Goal: Information Seeking & Learning: Learn about a topic

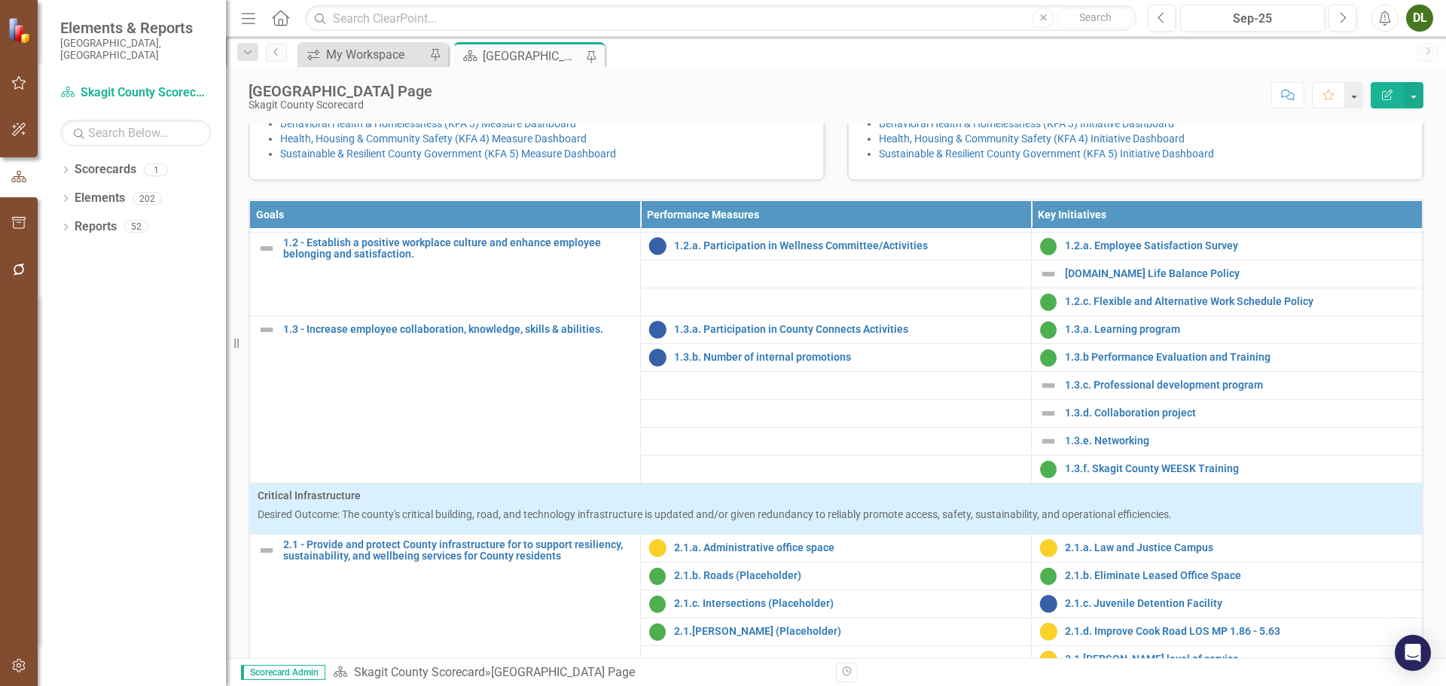
scroll to position [151, 0]
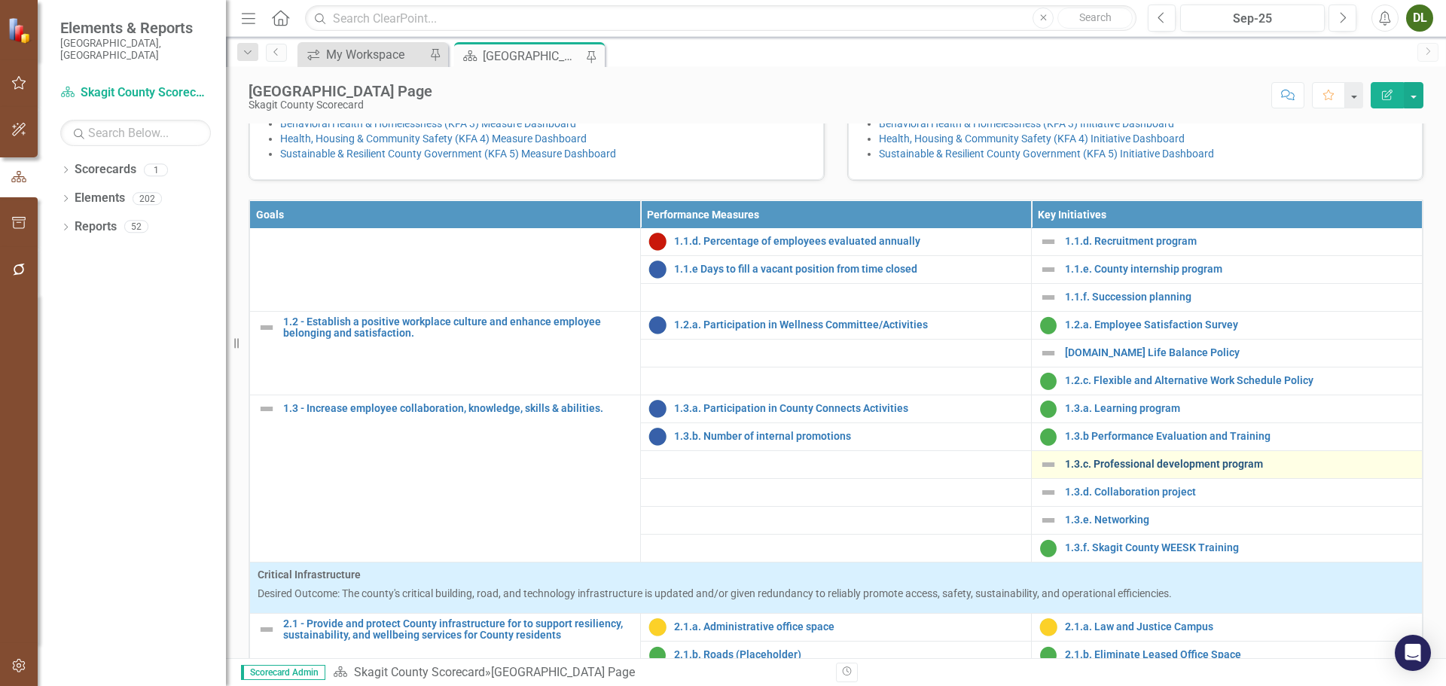
click at [1176, 470] on link "1.3.c. Professional development program" at bounding box center [1239, 463] width 349 height 11
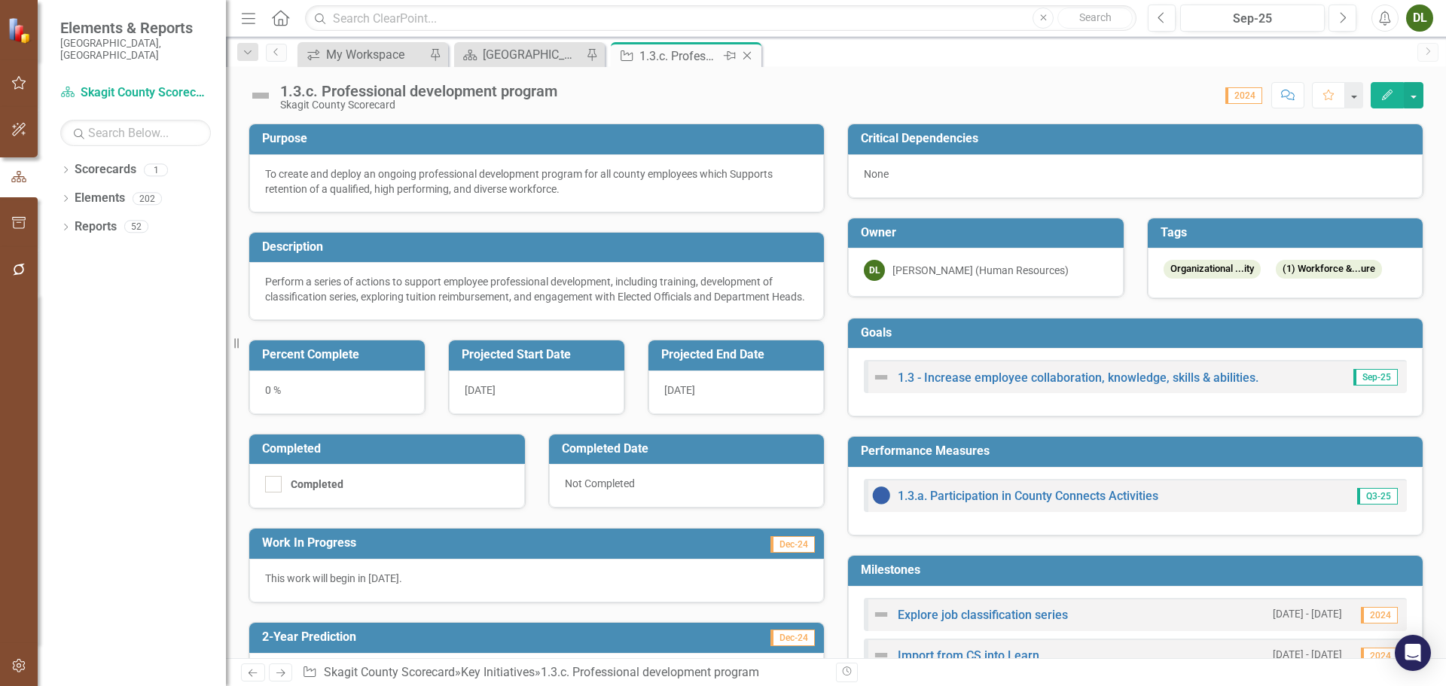
click at [743, 53] on icon "Close" at bounding box center [746, 56] width 15 height 12
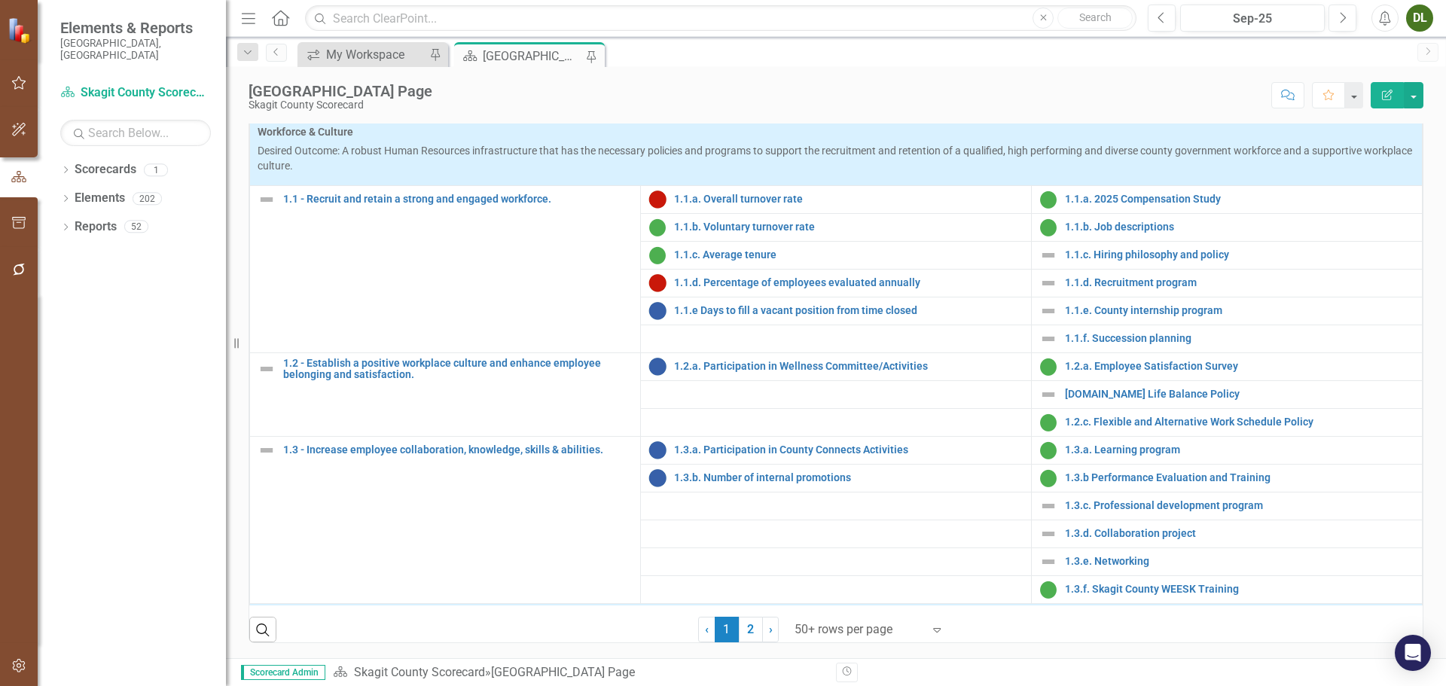
scroll to position [613, 0]
click at [1145, 334] on link "1.1.f. Succession planning" at bounding box center [1239, 338] width 349 height 11
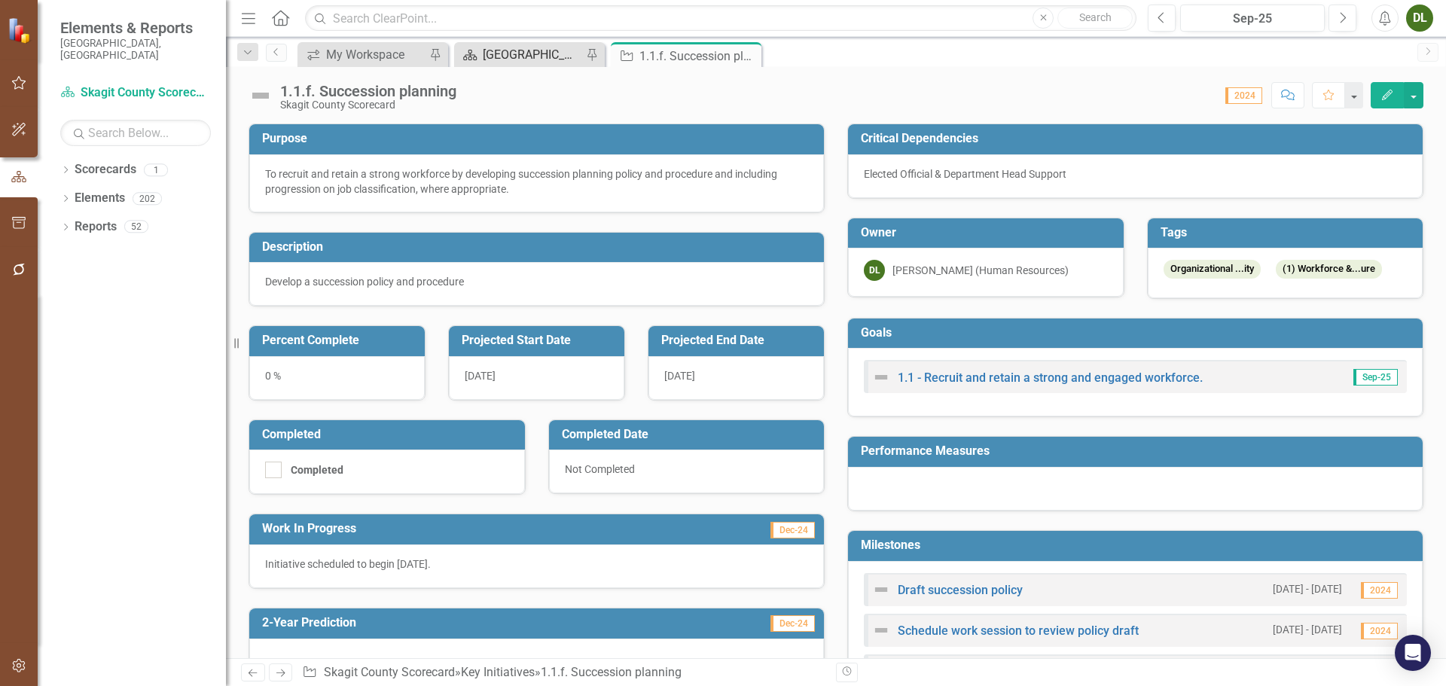
click at [526, 49] on div "[GEOGRAPHIC_DATA] Page" at bounding box center [532, 54] width 99 height 19
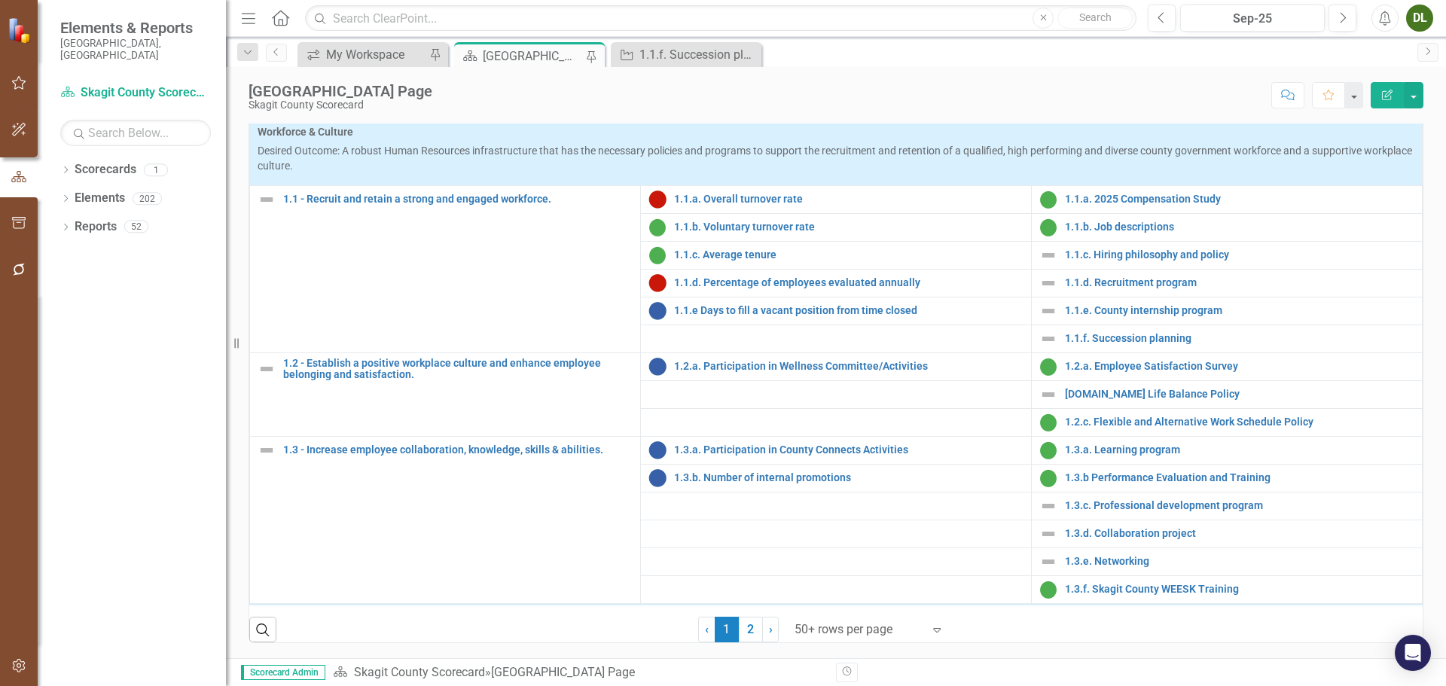
scroll to position [613, 0]
click at [1143, 256] on link "1.1.c. Hiring philosophy and policy" at bounding box center [1239, 254] width 349 height 11
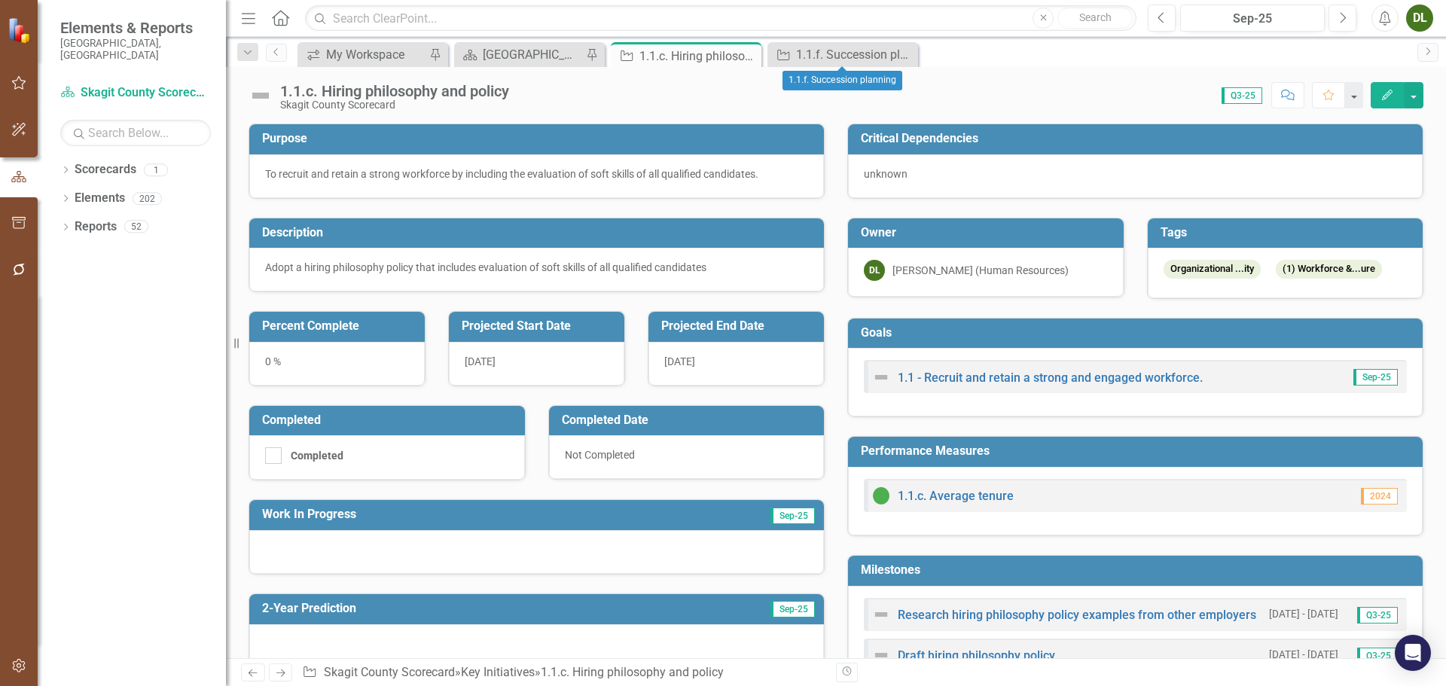
drag, startPoint x: 902, startPoint y: 55, endPoint x: 761, endPoint y: 79, distance: 142.8
click at [0, 0] on icon "Close" at bounding box center [0, 0] width 0 height 0
click at [750, 51] on icon "Close" at bounding box center [746, 56] width 15 height 12
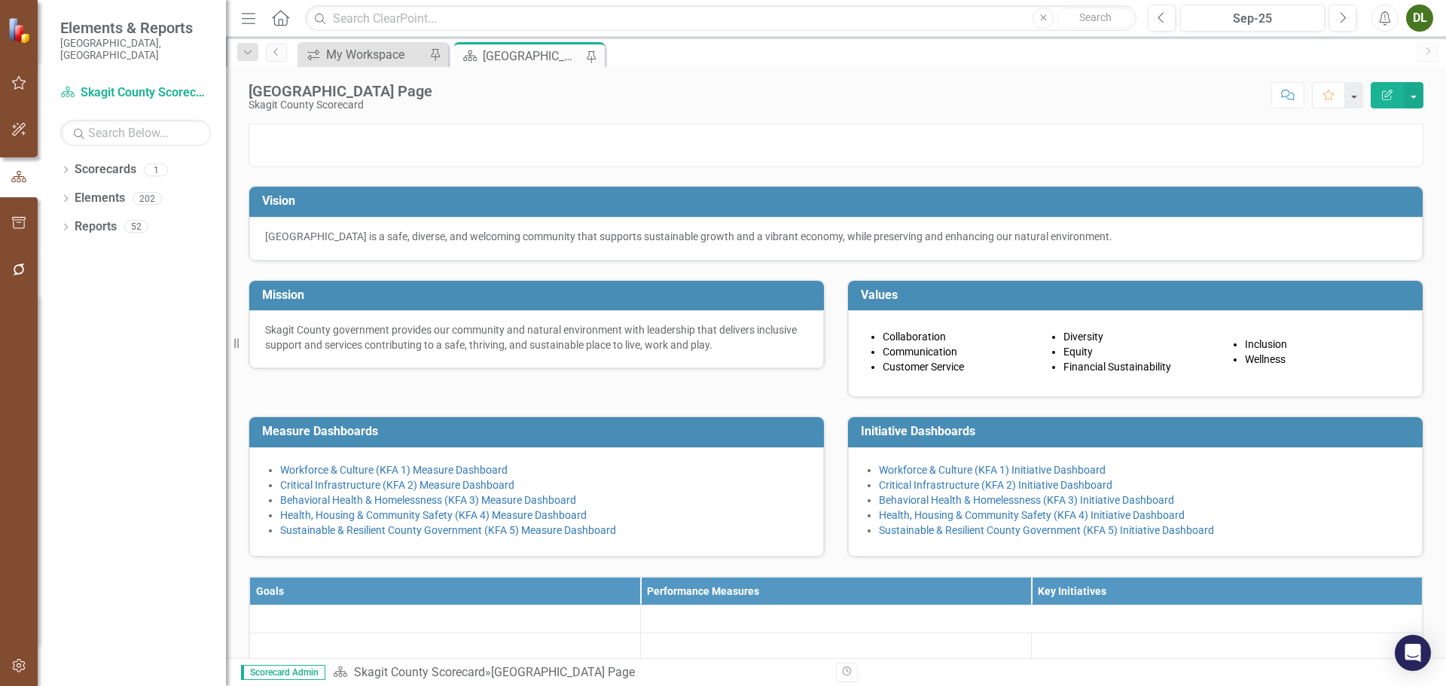
click at [522, 55] on div "[GEOGRAPHIC_DATA] Page" at bounding box center [532, 56] width 99 height 19
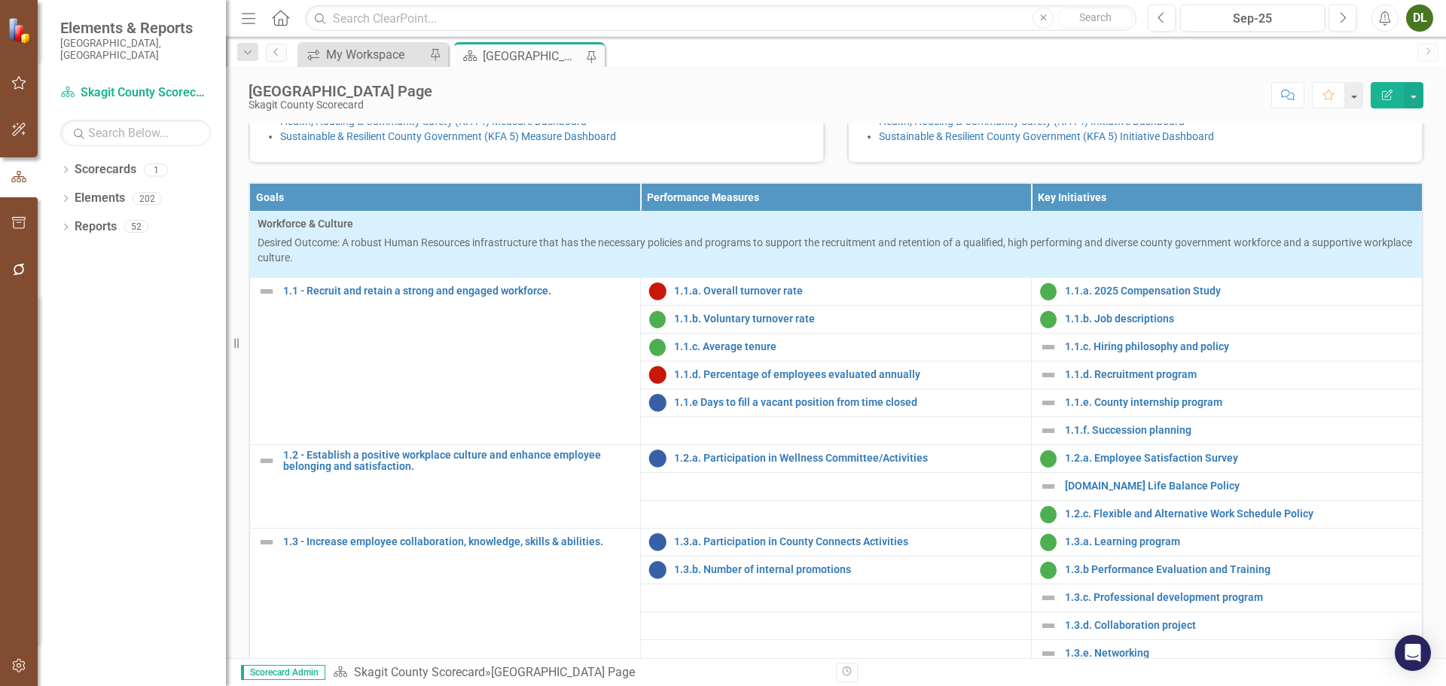
scroll to position [527, 0]
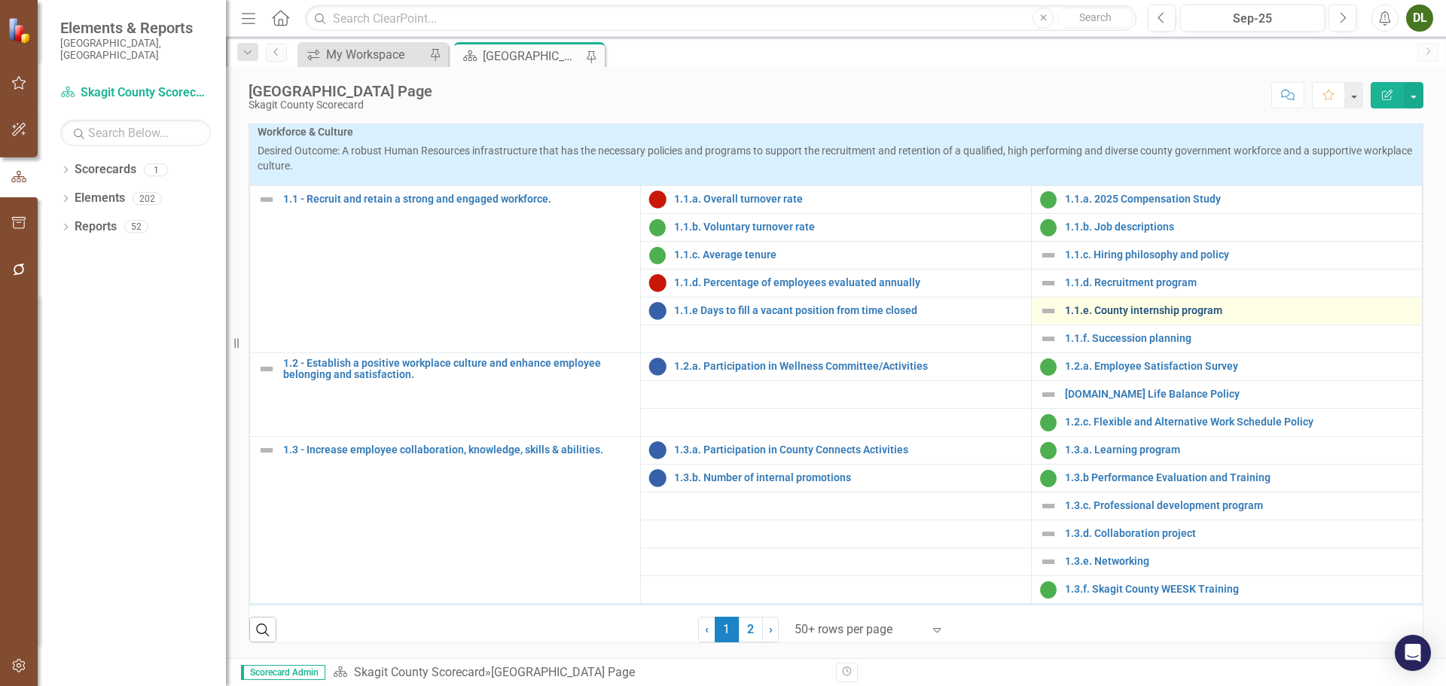
click at [1129, 316] on link "1.1.e. County internship program" at bounding box center [1239, 310] width 349 height 11
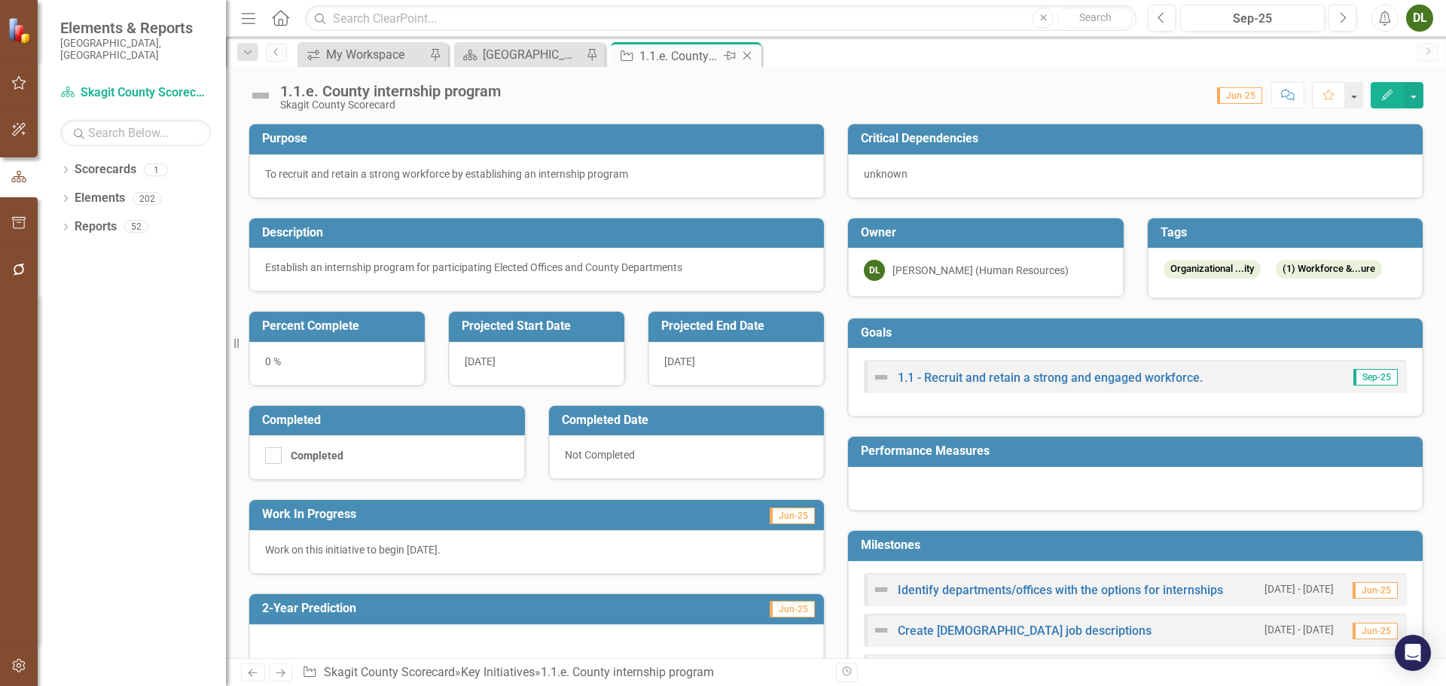
click at [746, 56] on icon "Close" at bounding box center [746, 56] width 15 height 12
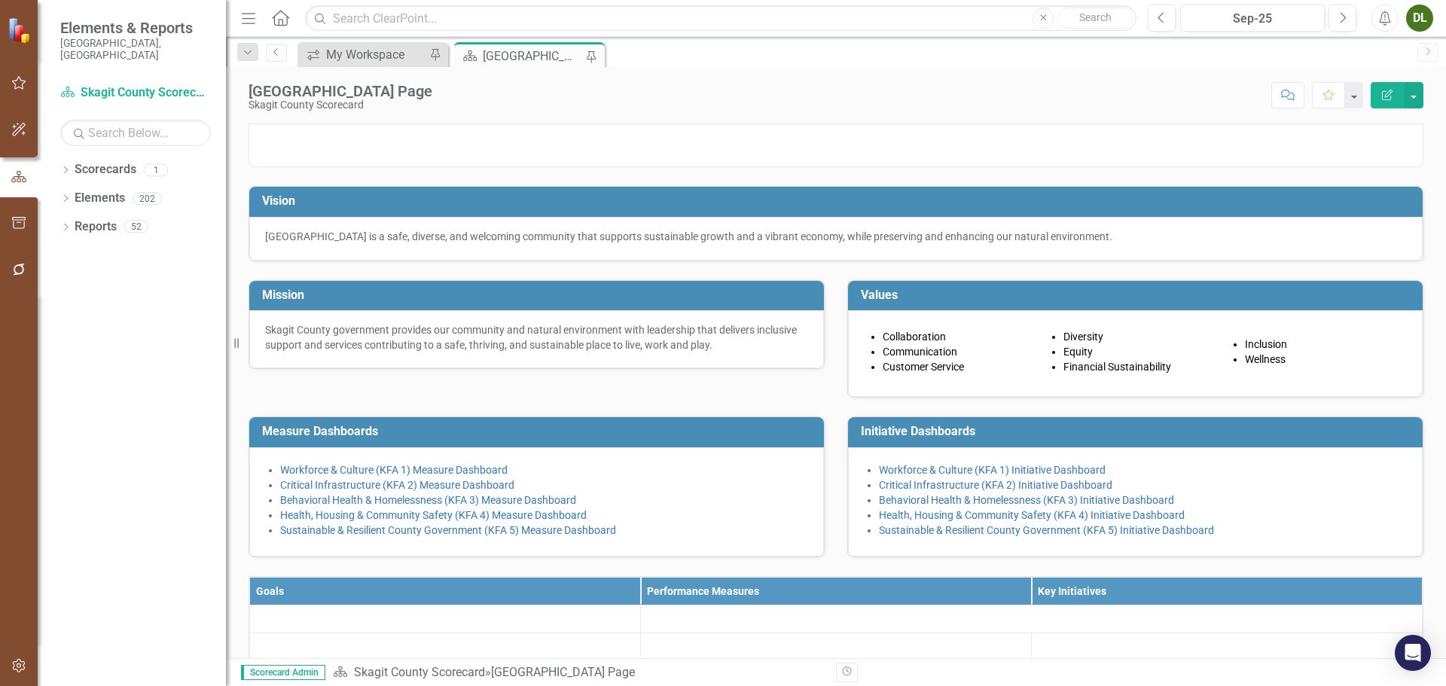
click at [534, 53] on div "[GEOGRAPHIC_DATA] Page" at bounding box center [532, 56] width 99 height 19
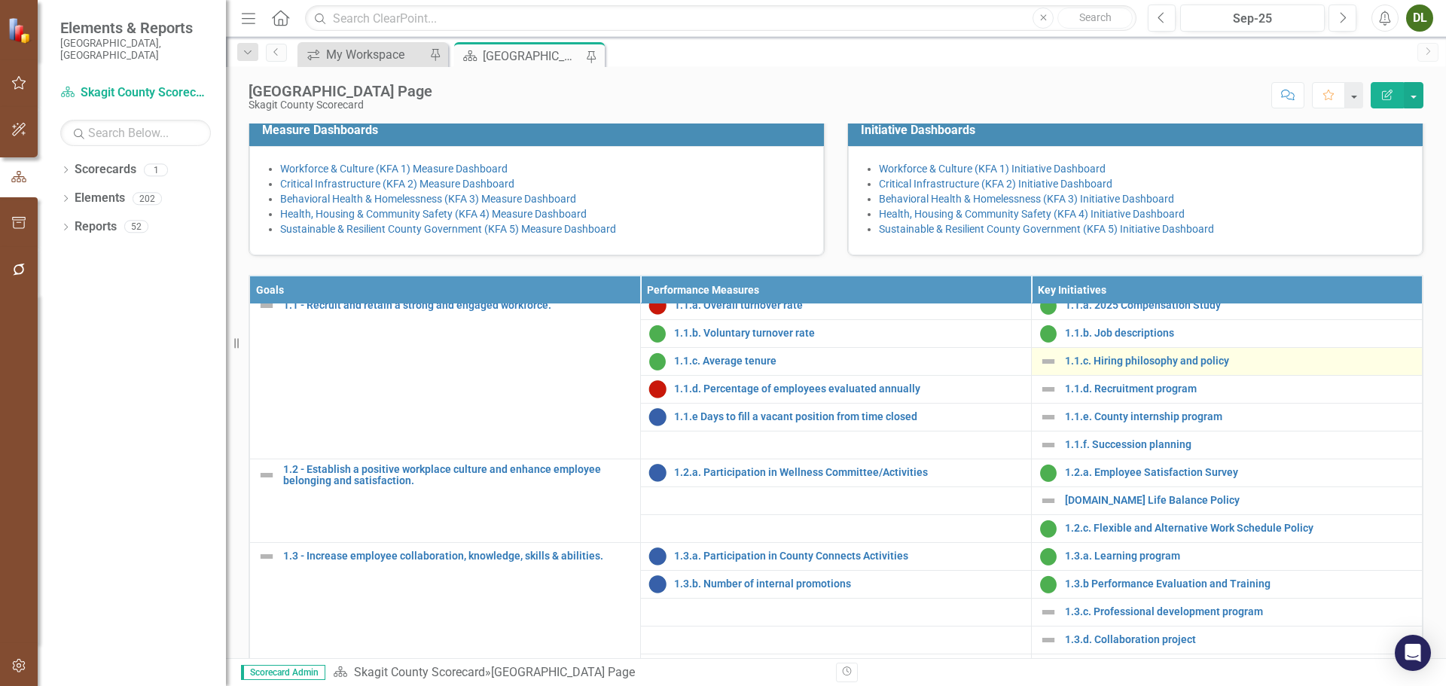
scroll to position [75, 0]
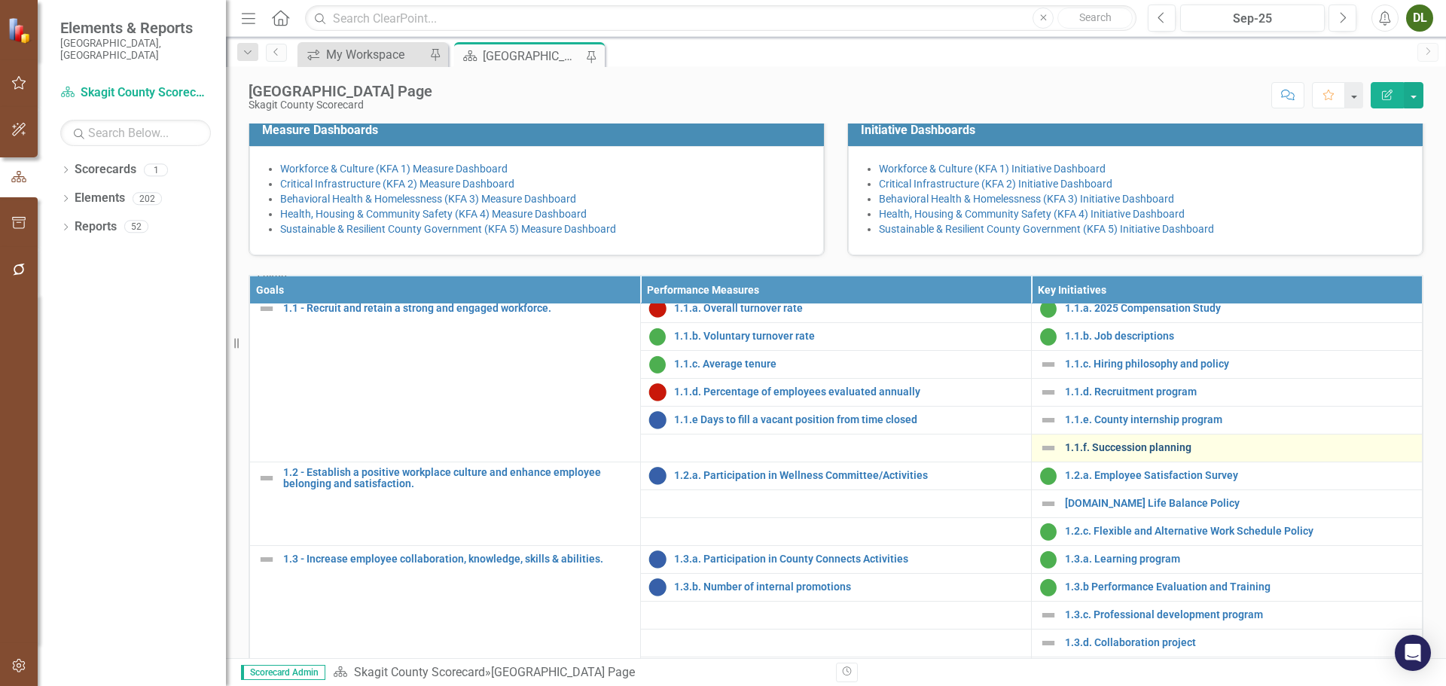
click at [1146, 453] on link "1.1.f. Succession planning" at bounding box center [1239, 447] width 349 height 11
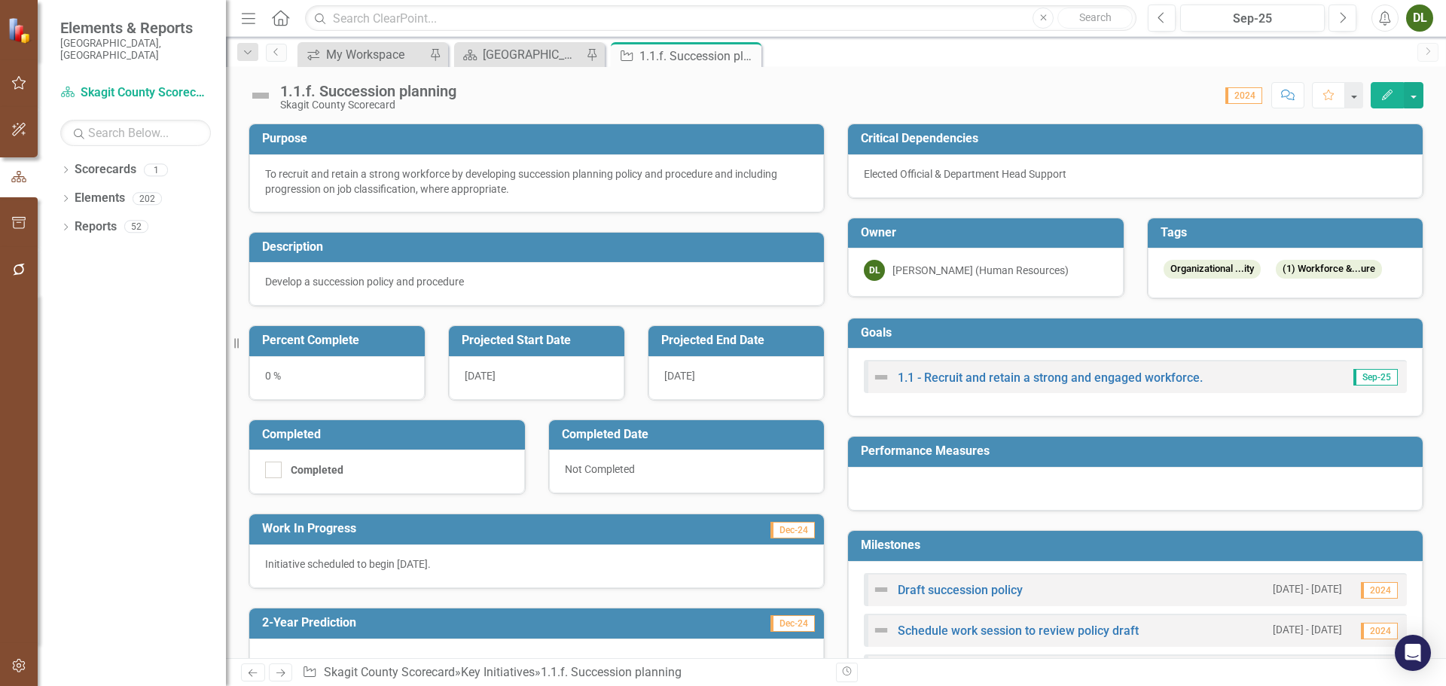
click at [0, 0] on icon "Close" at bounding box center [0, 0] width 0 height 0
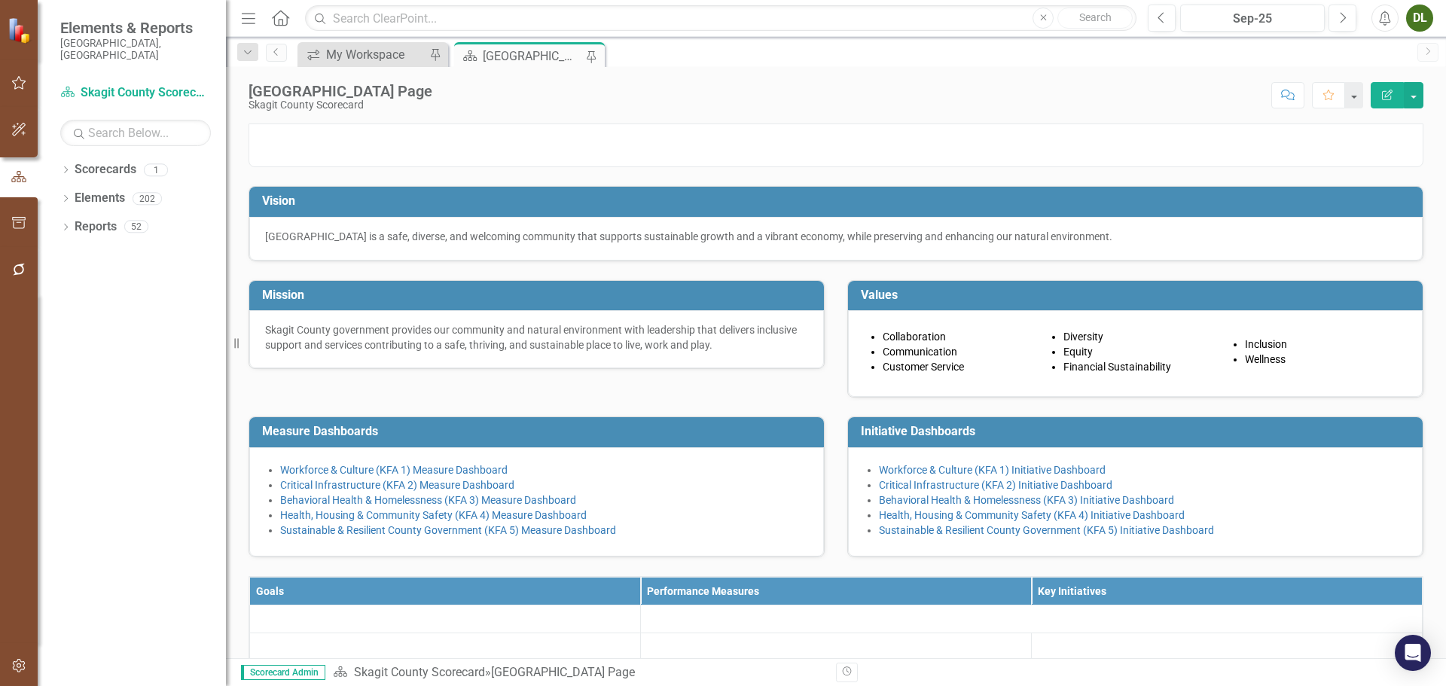
click at [534, 53] on div "[GEOGRAPHIC_DATA] Page" at bounding box center [532, 56] width 99 height 19
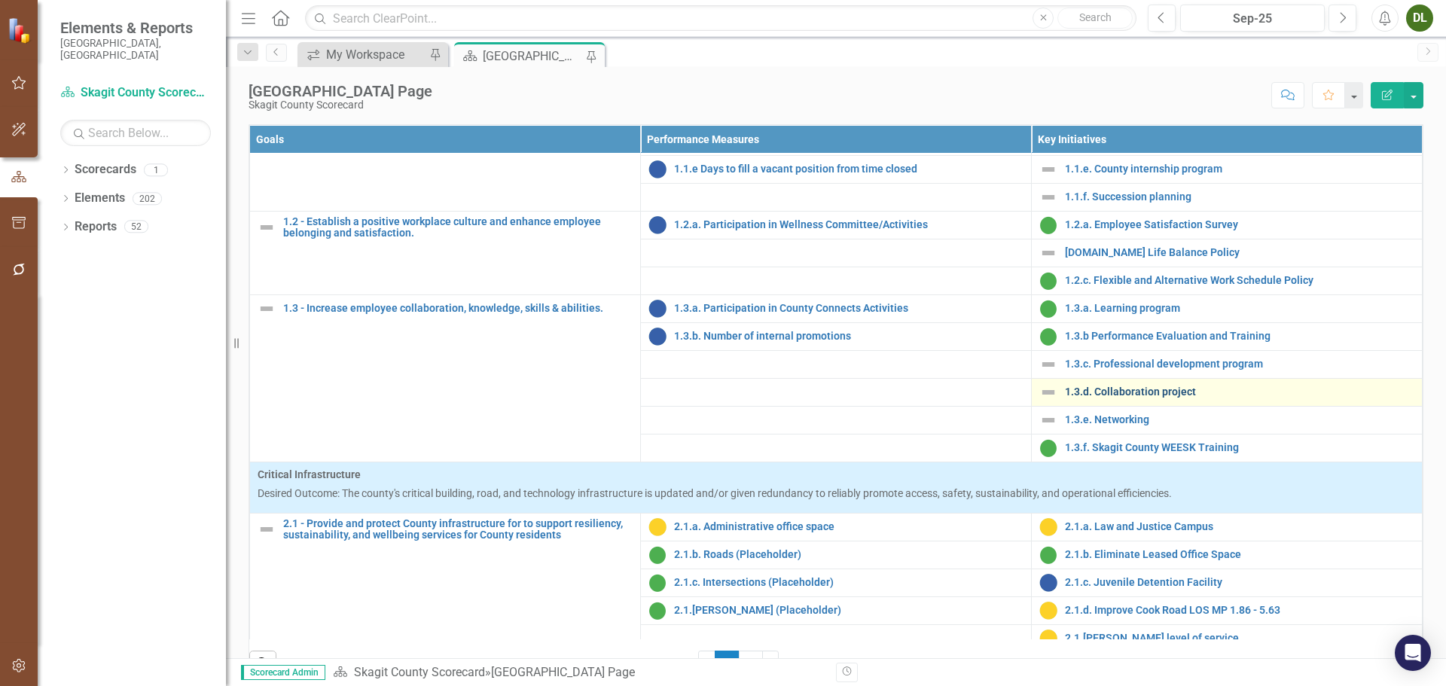
scroll to position [192, 0]
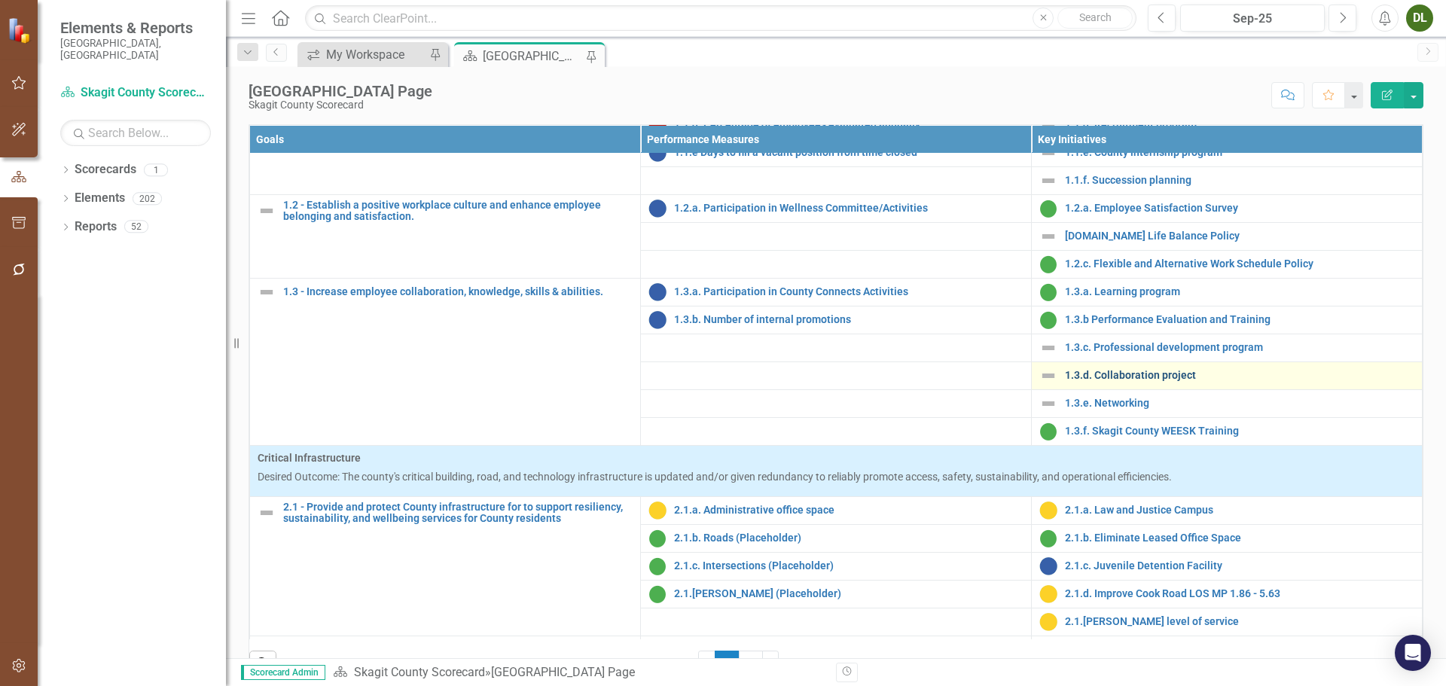
click at [1154, 381] on link "1.3.d. Collaboration project" at bounding box center [1239, 375] width 349 height 11
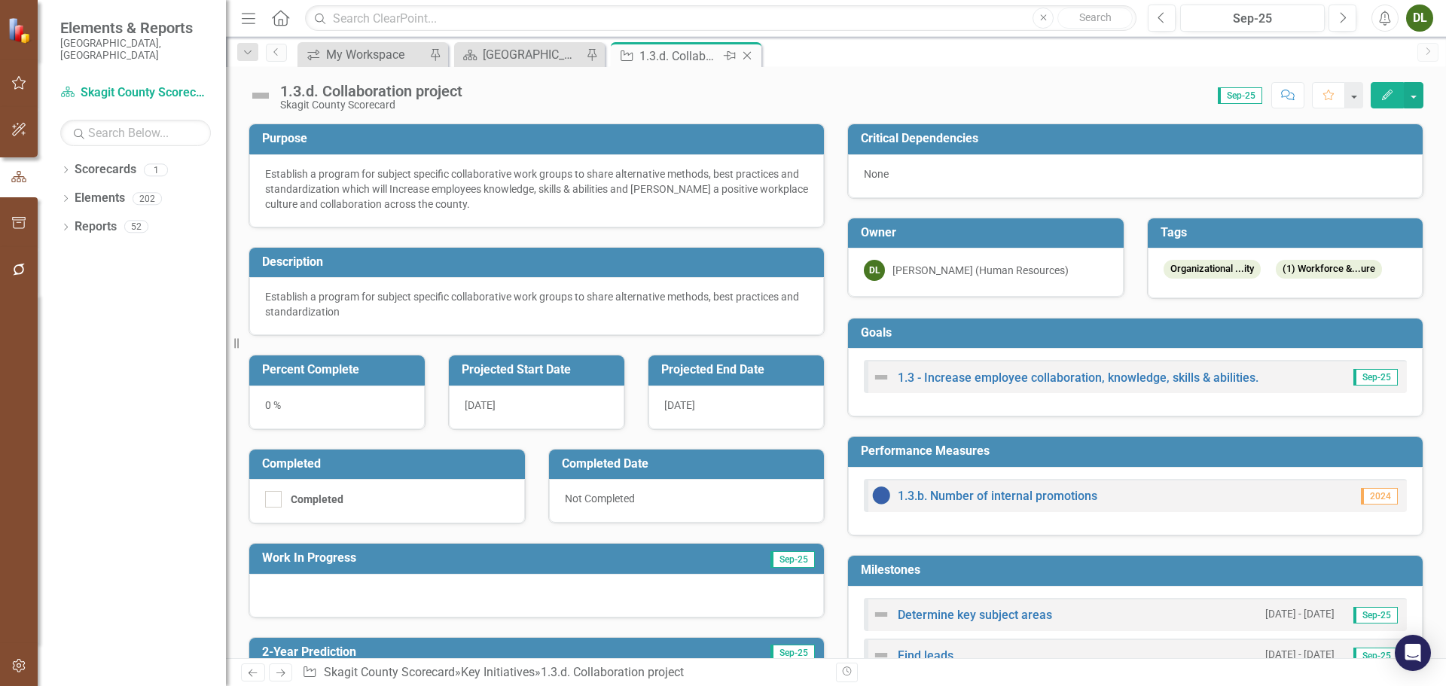
click at [751, 54] on icon "Close" at bounding box center [746, 56] width 15 height 12
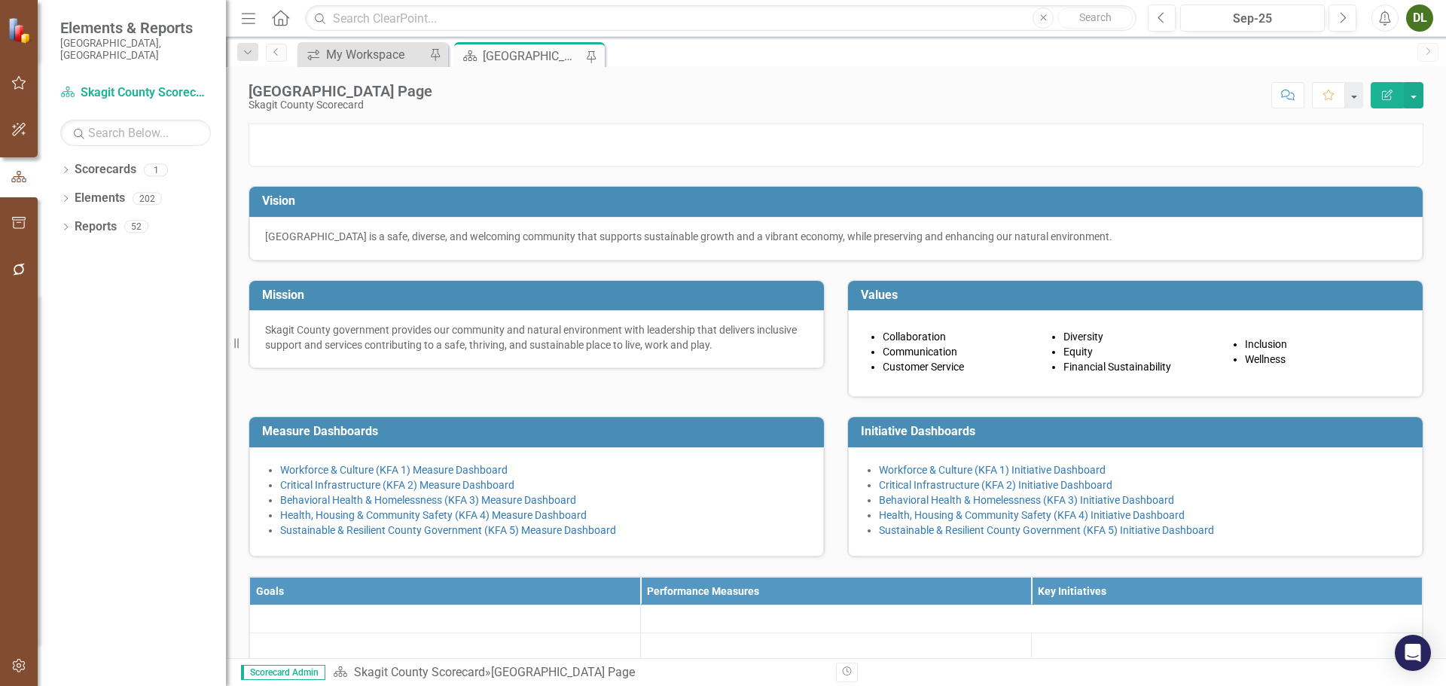
click at [550, 52] on div "[GEOGRAPHIC_DATA] Page" at bounding box center [532, 56] width 99 height 19
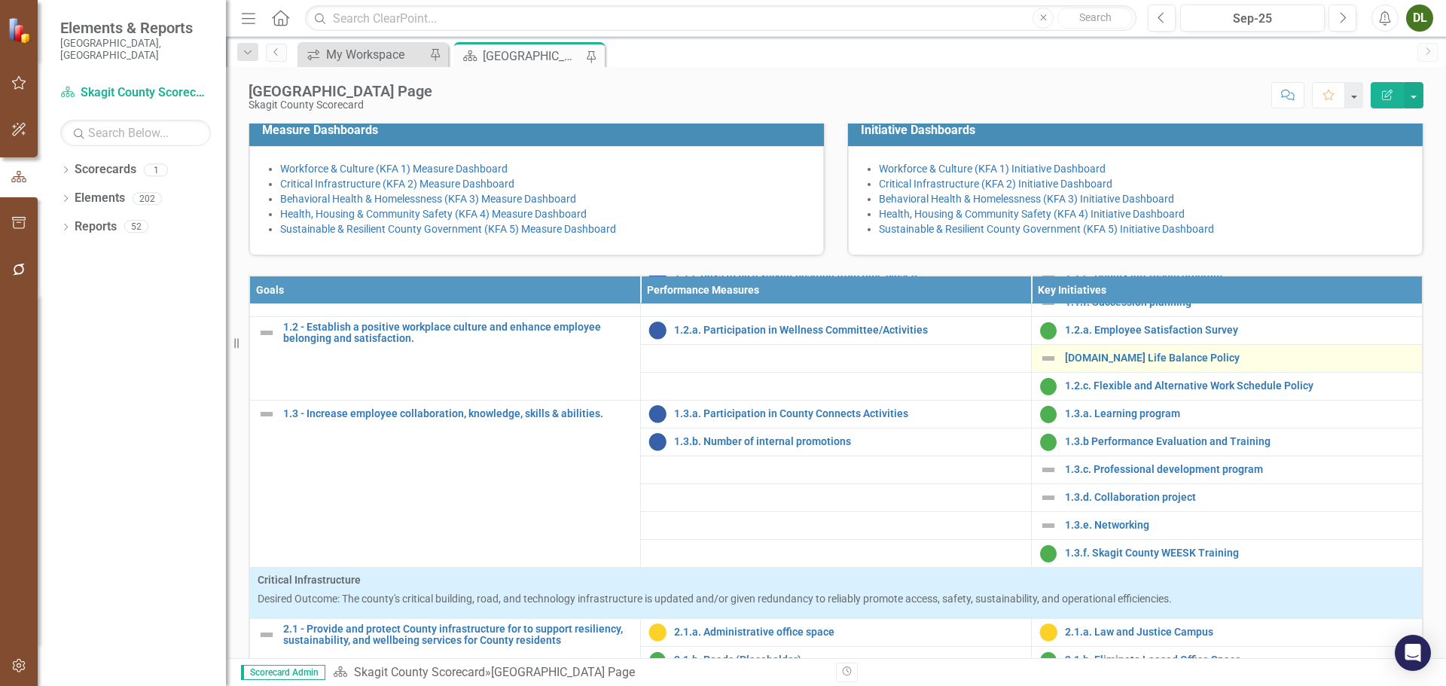
scroll to position [226, 0]
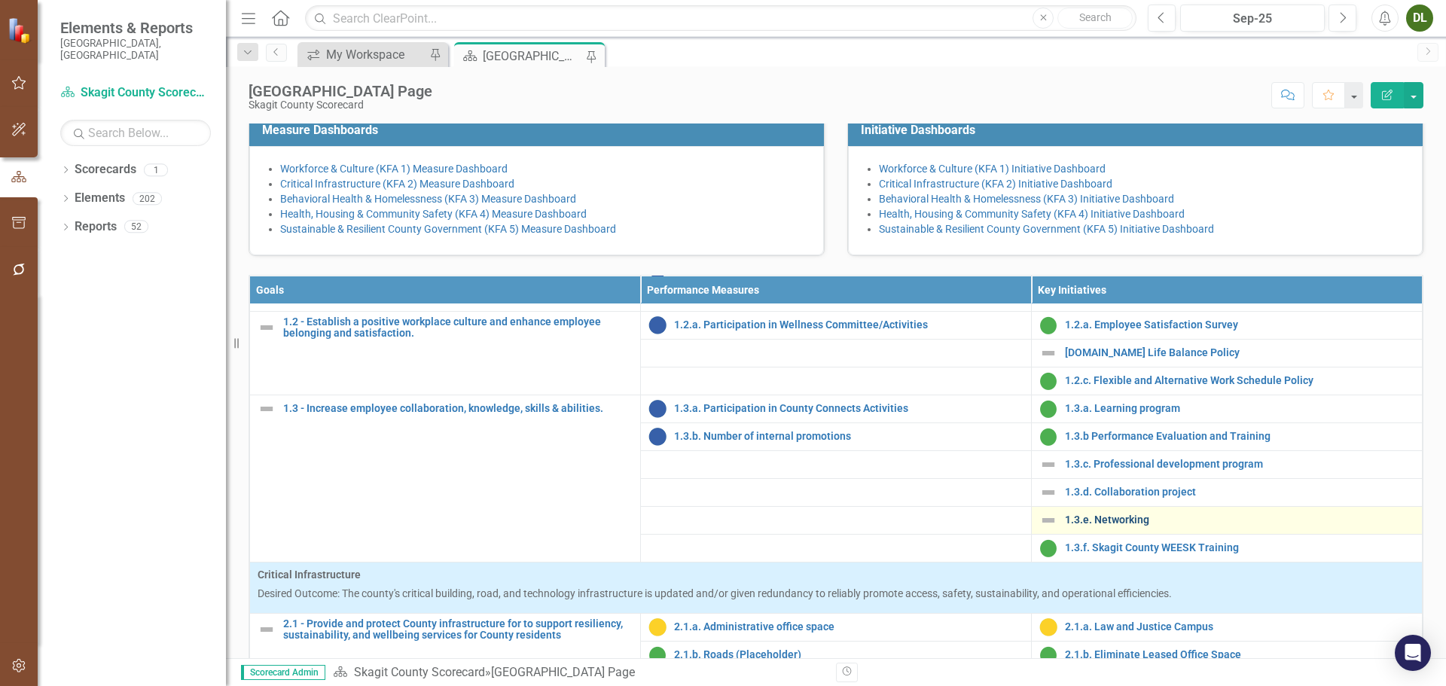
click at [1119, 529] on div "1.3.e. Networking" at bounding box center [1226, 520] width 375 height 18
drag, startPoint x: 1124, startPoint y: 645, endPoint x: 1135, endPoint y: 664, distance: 21.6
click at [1125, 526] on link "1.3.e. Networking" at bounding box center [1239, 519] width 349 height 11
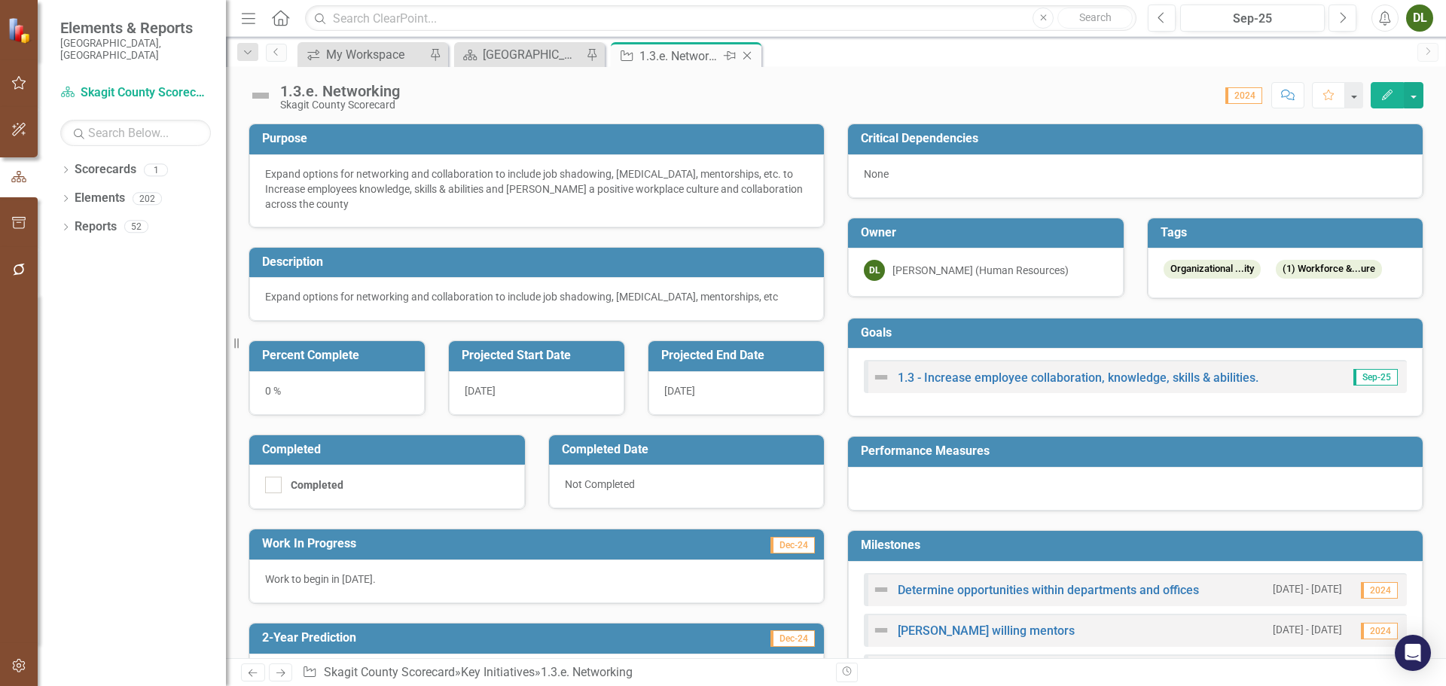
click at [749, 54] on icon "Close" at bounding box center [746, 56] width 15 height 12
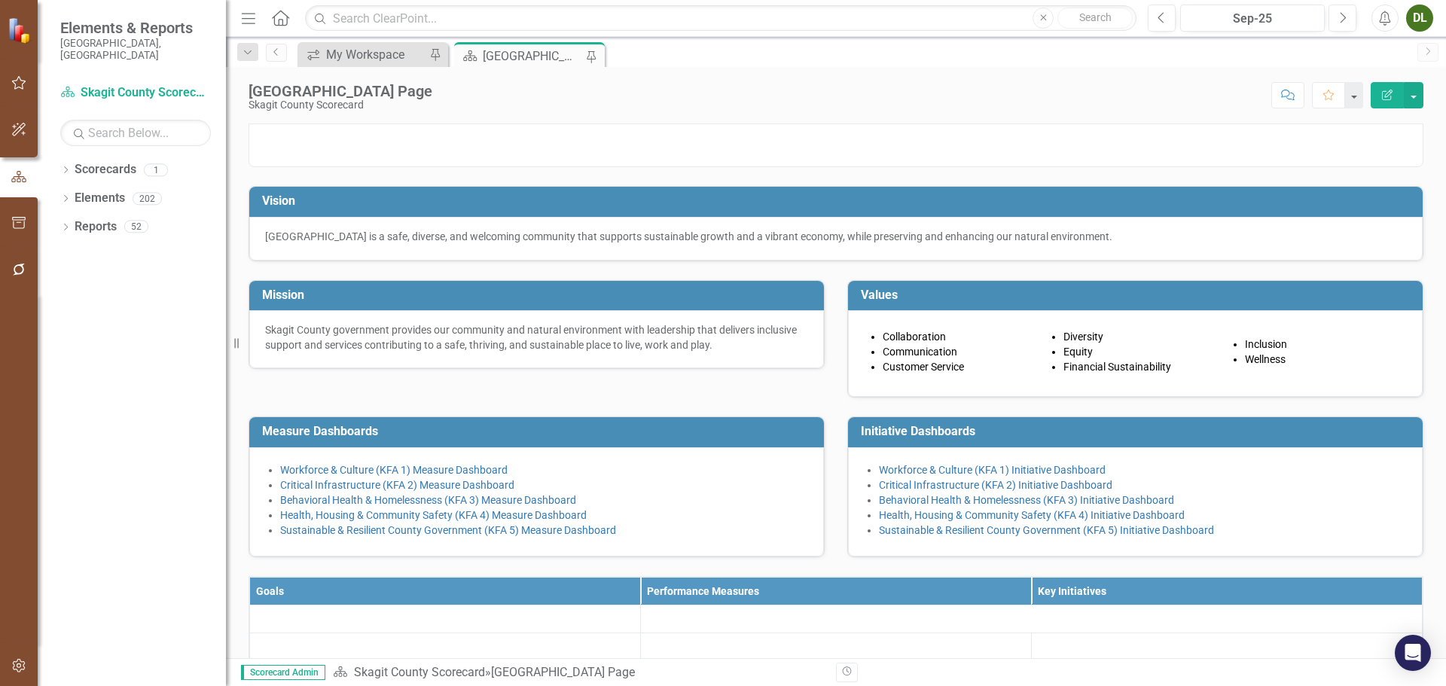
click at [518, 48] on div "[GEOGRAPHIC_DATA] Page" at bounding box center [532, 56] width 99 height 19
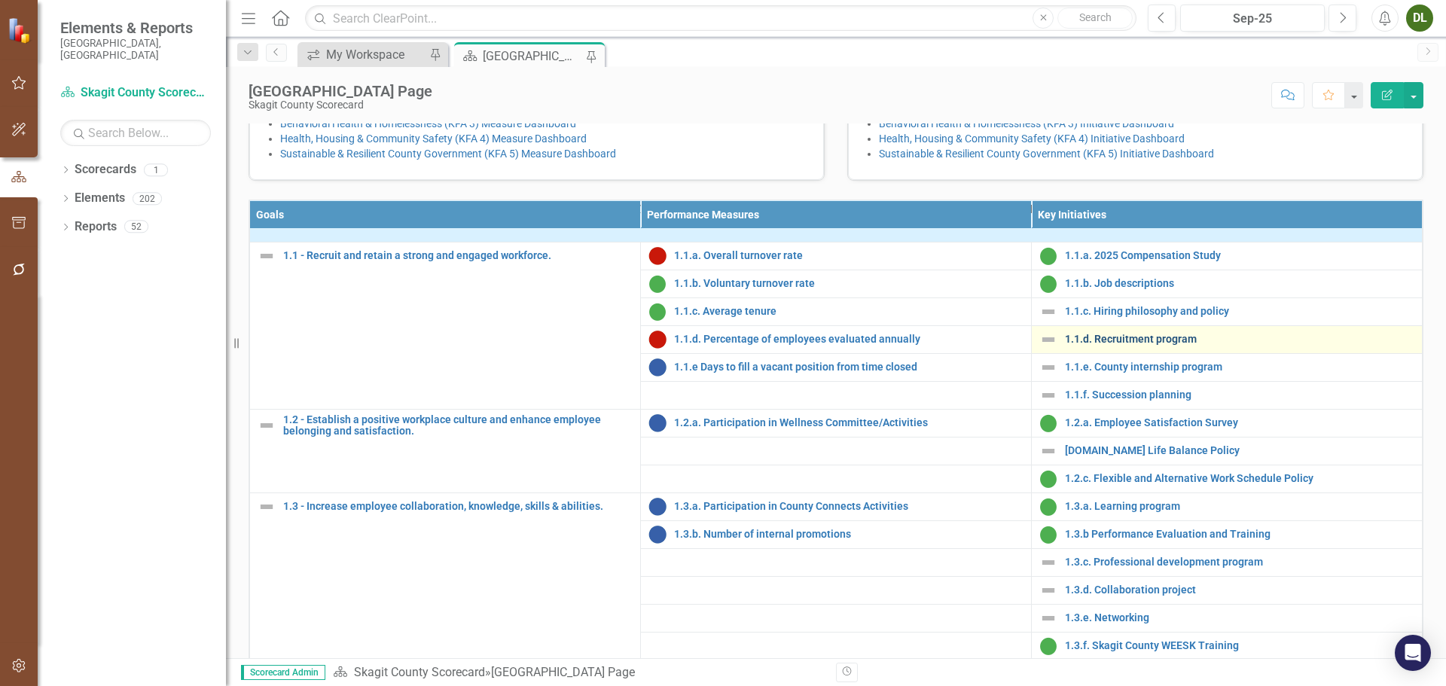
scroll to position [75, 0]
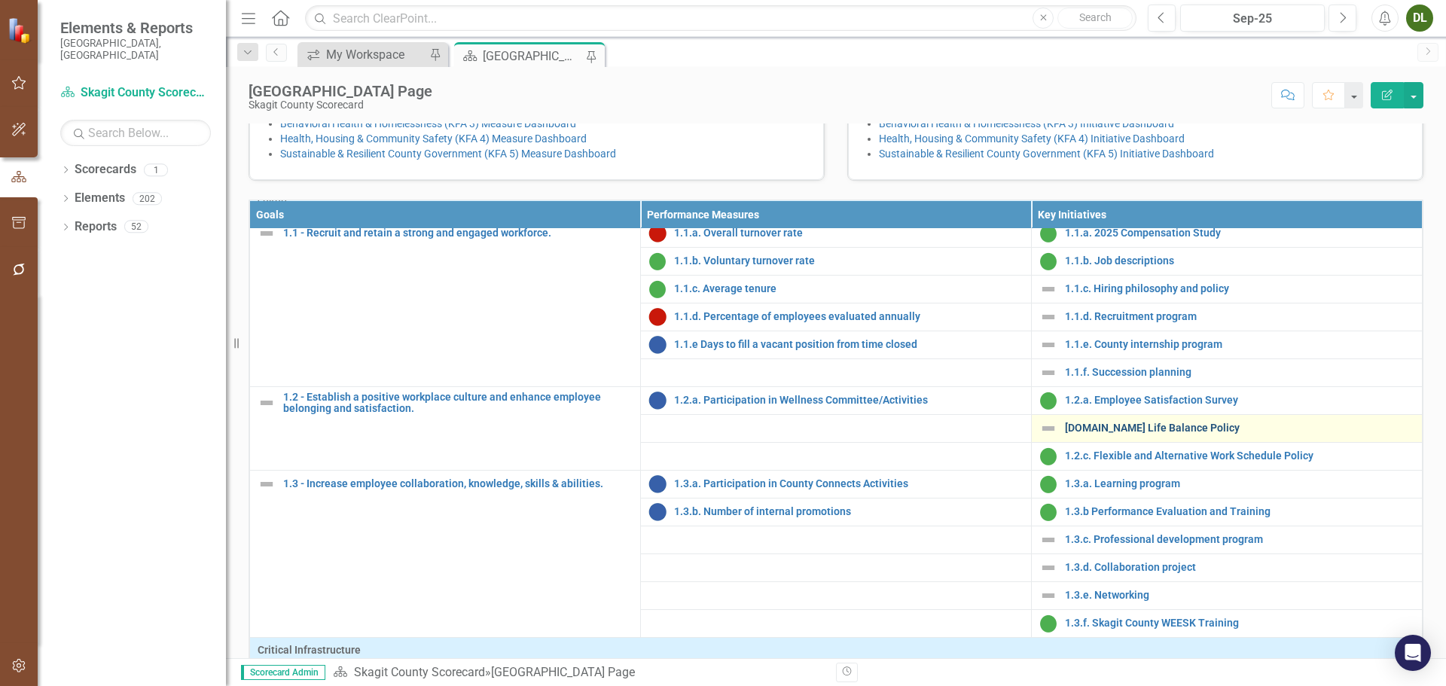
click at [1129, 434] on link "[DOMAIN_NAME] Life Balance Policy" at bounding box center [1239, 427] width 349 height 11
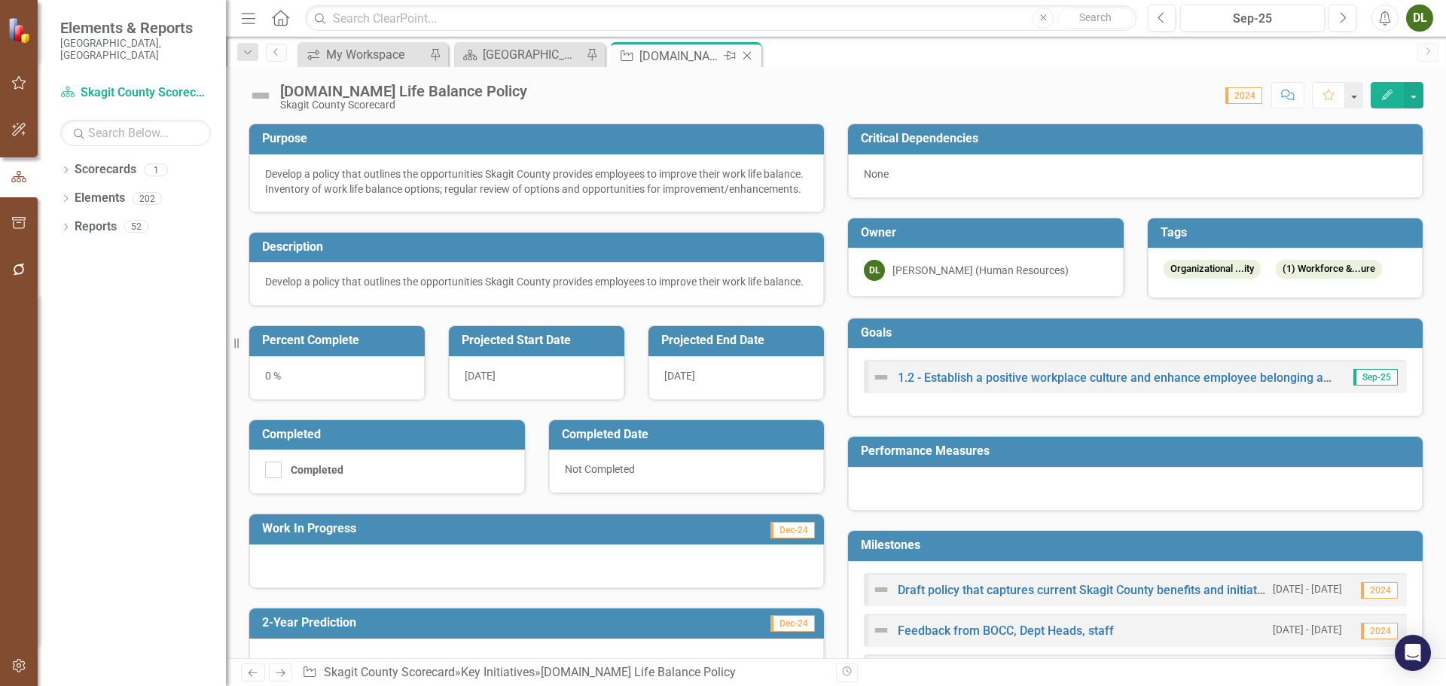
click at [754, 50] on icon "Close" at bounding box center [746, 56] width 15 height 12
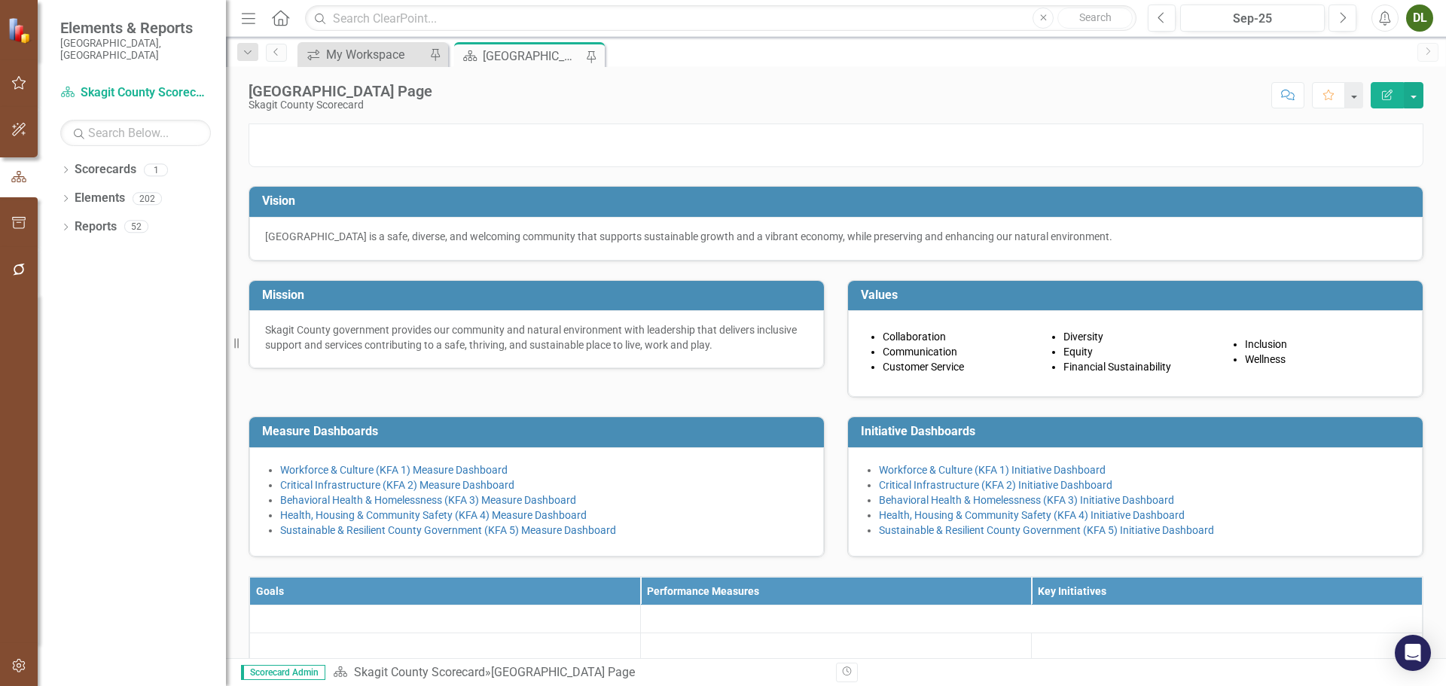
click at [538, 54] on div "[GEOGRAPHIC_DATA] Page" at bounding box center [532, 56] width 99 height 19
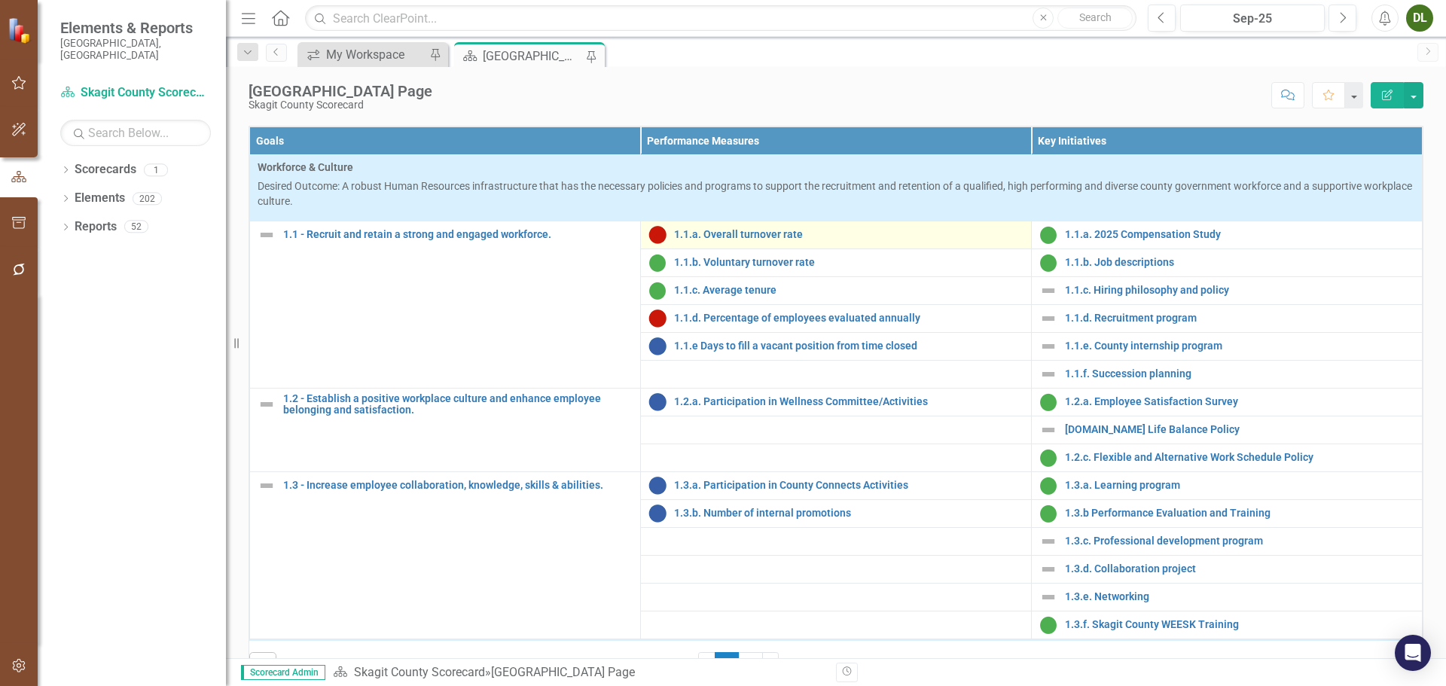
scroll to position [452, 0]
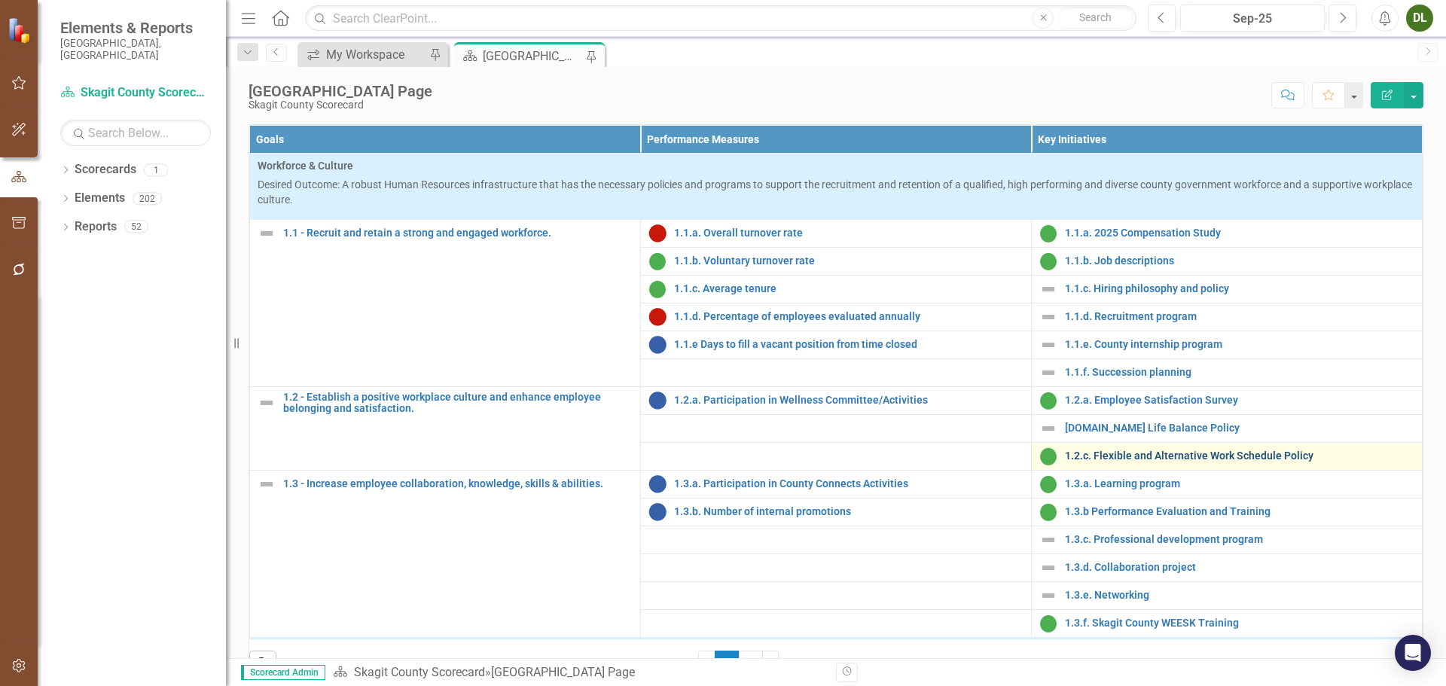
click at [1149, 462] on link "1.2.c. Flexible and Alternative Work Schedule Policy" at bounding box center [1239, 455] width 349 height 11
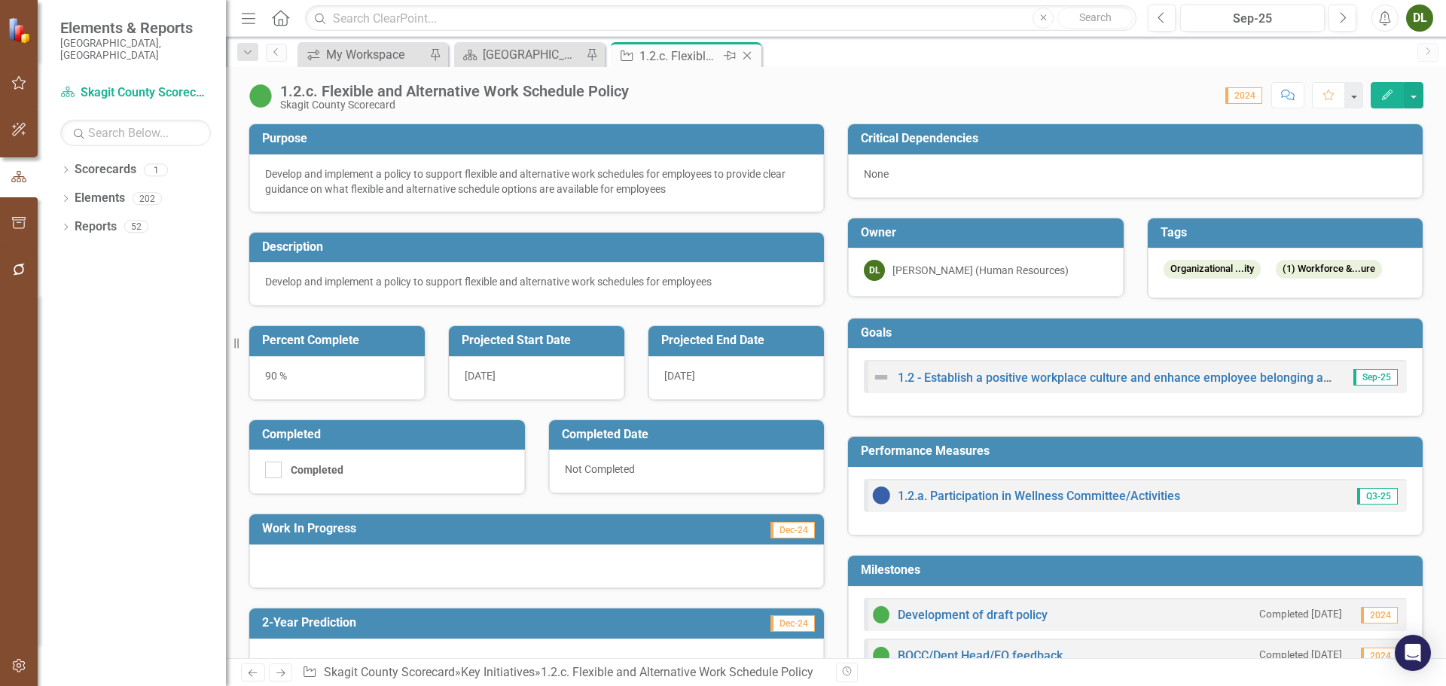
click at [751, 58] on icon "Close" at bounding box center [746, 56] width 15 height 12
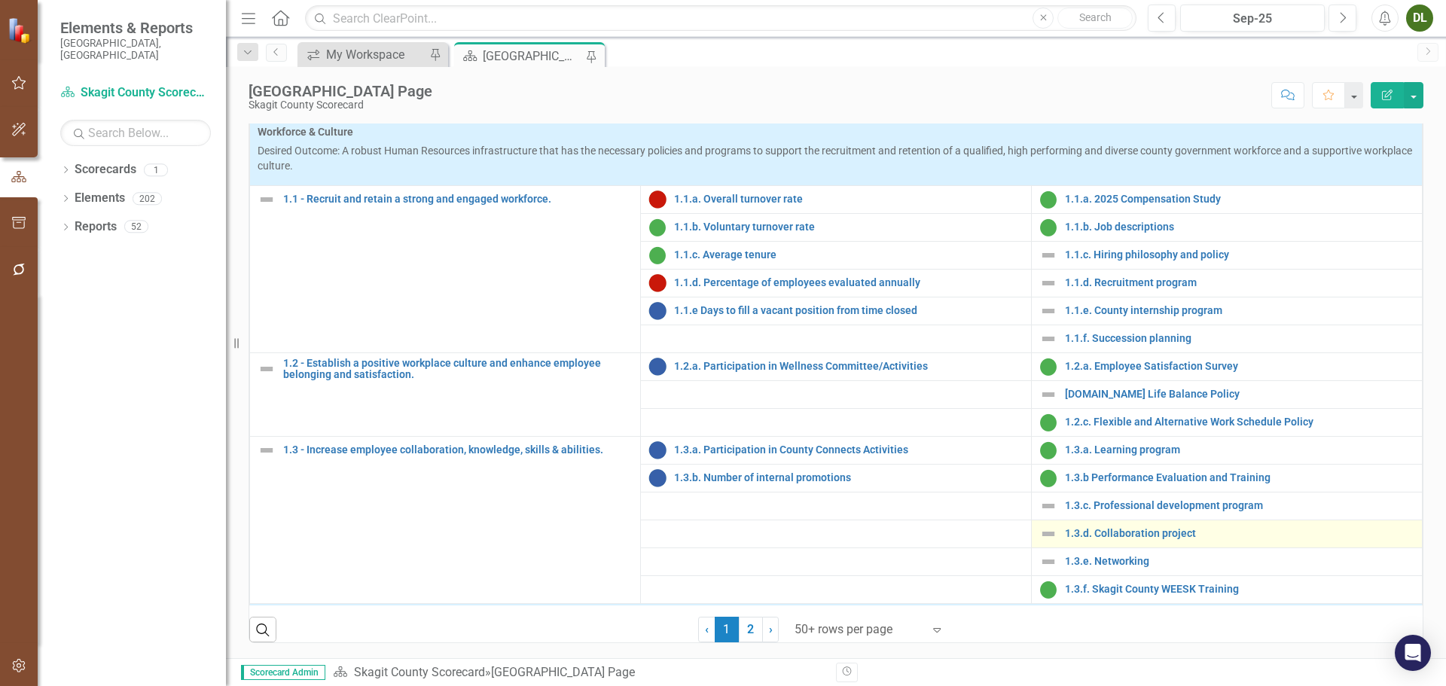
scroll to position [602, 0]
